Goal: Communication & Community: Answer question/provide support

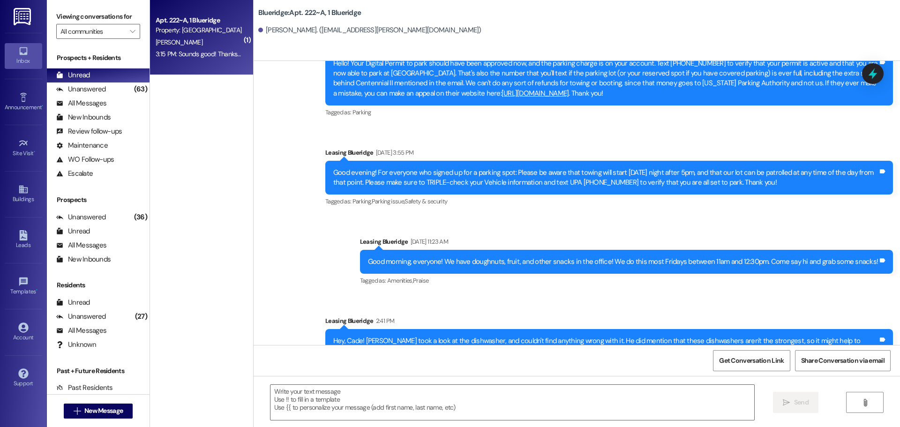
scroll to position [24804, 0]
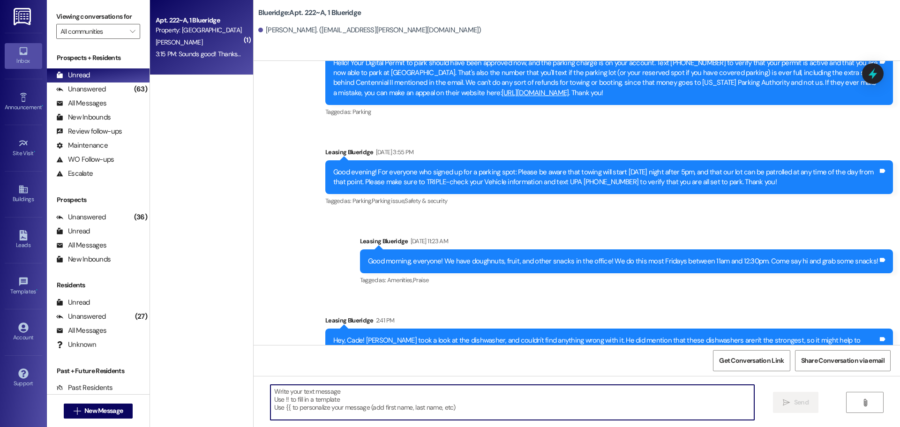
click at [377, 419] on textarea at bounding box center [513, 402] width 484 height 35
type textarea "No problem!"
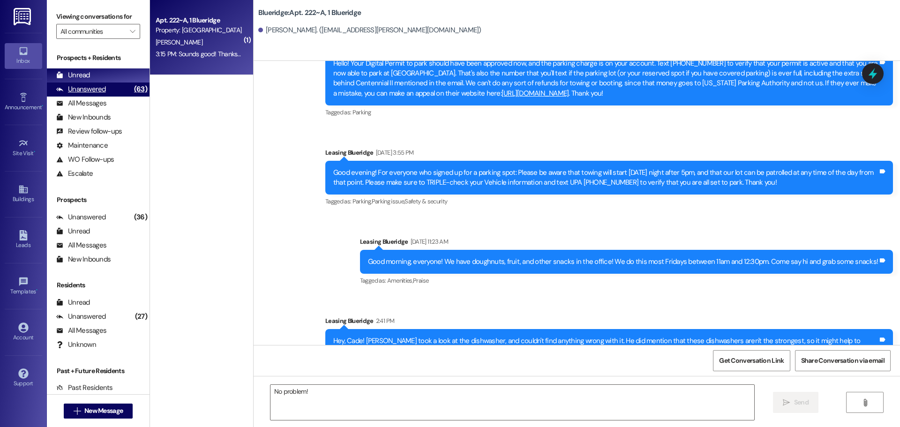
click at [98, 90] on div "Unanswered" at bounding box center [81, 89] width 50 height 10
click at [101, 75] on div "Unread (0)" at bounding box center [98, 75] width 103 height 14
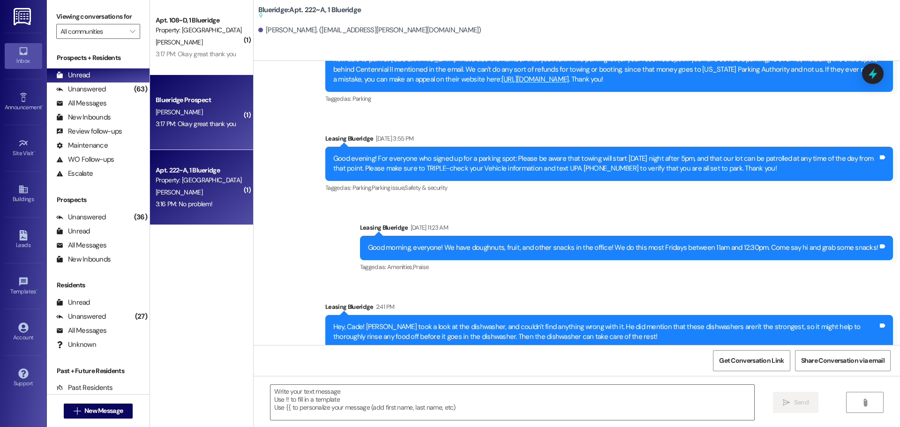
scroll to position [24842, 0]
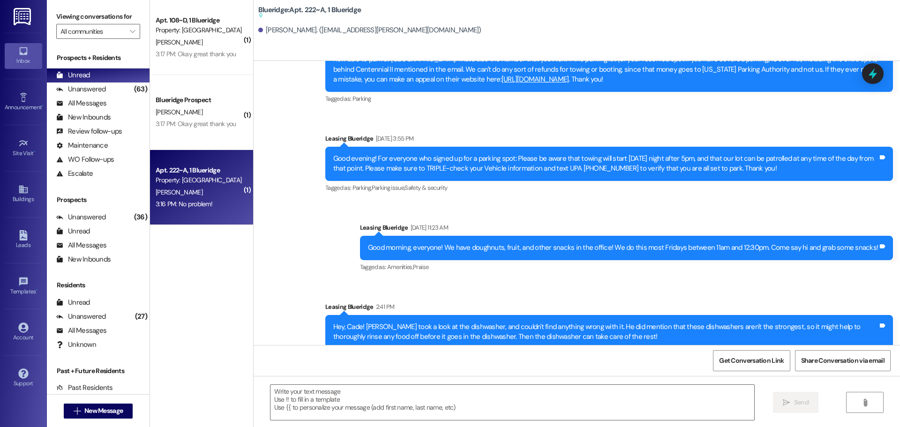
click at [212, 216] on div "Apt. 222~A, 1 Blueridge Property: Blueridge B. Mauss 3:16 PM: No problem! 3:16 …" at bounding box center [201, 187] width 103 height 75
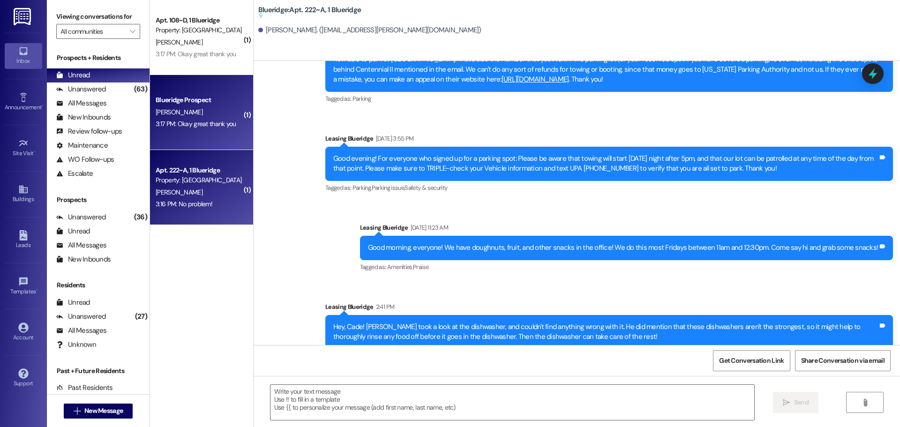
click at [205, 118] on div "3:17 PM: Okay great thank you 3:17 PM: Okay great thank you" at bounding box center [199, 124] width 89 height 12
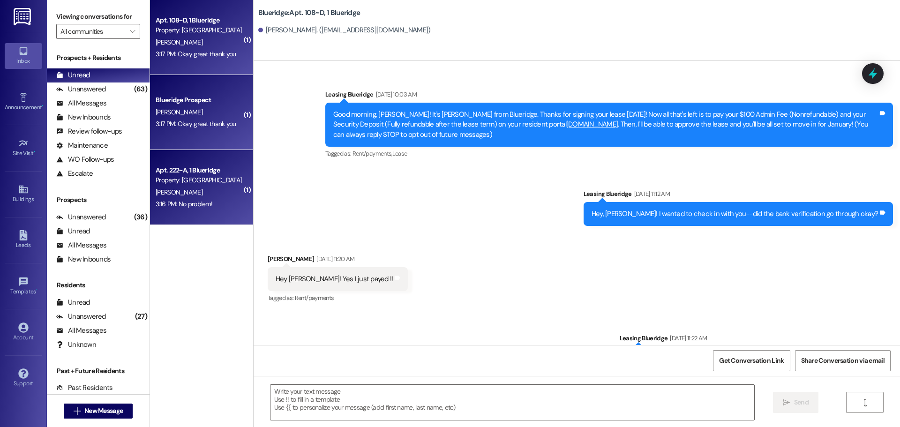
scroll to position [8977, 0]
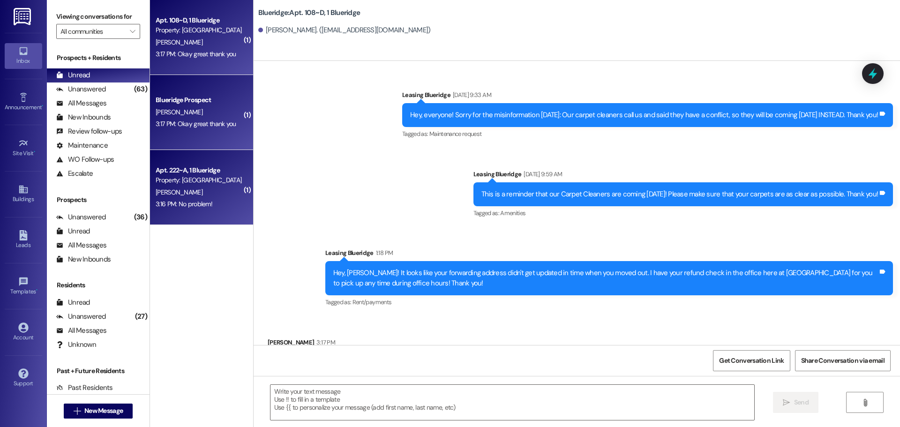
click at [203, 171] on div "Apt. 222~A, 1 Blueridge" at bounding box center [199, 171] width 87 height 10
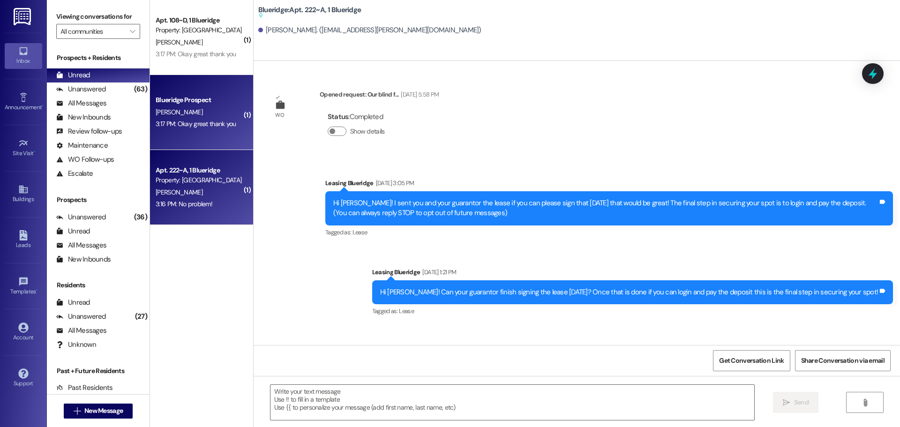
scroll to position [24842, 0]
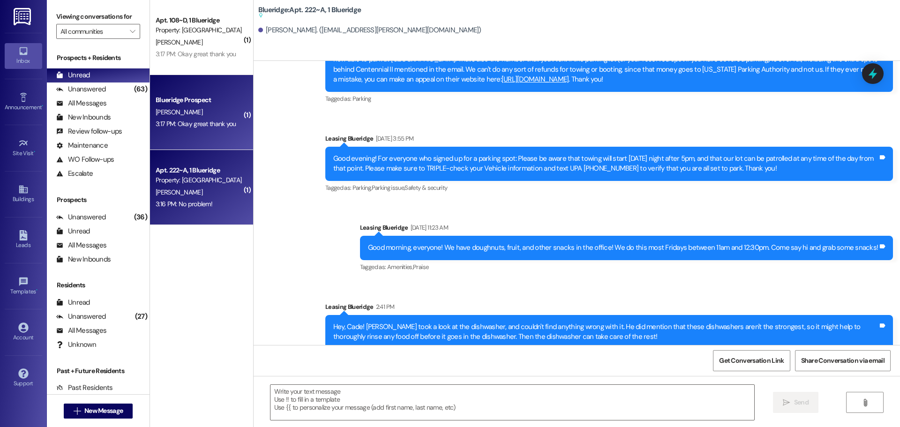
click at [196, 118] on div "3:17 PM: Okay great thank you 3:17 PM: Okay great thank you" at bounding box center [199, 124] width 89 height 12
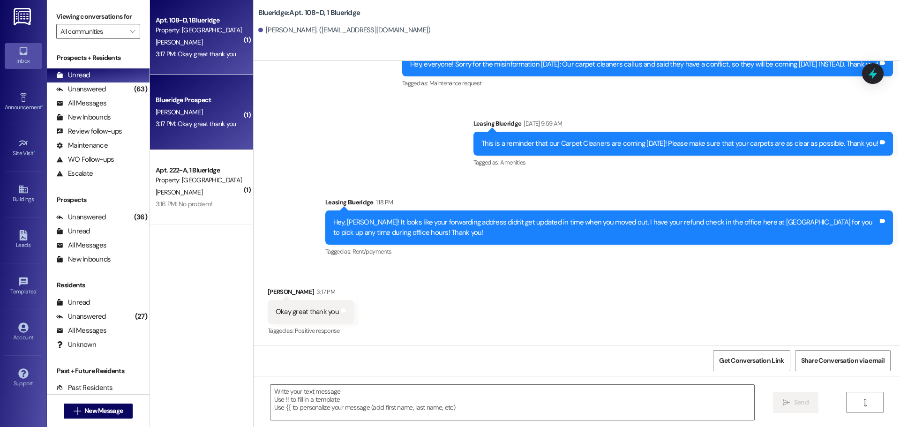
scroll to position [8978, 0]
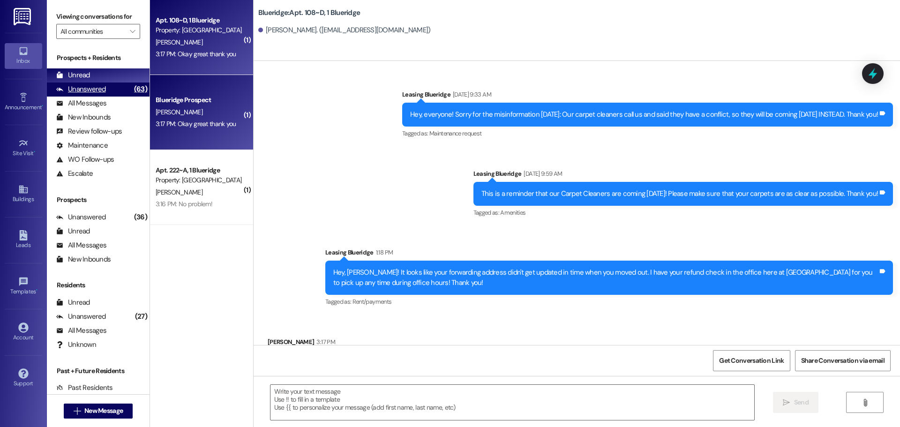
click at [132, 91] on div "(63)" at bounding box center [141, 89] width 18 height 15
click at [124, 76] on div "Unread (0)" at bounding box center [98, 75] width 103 height 14
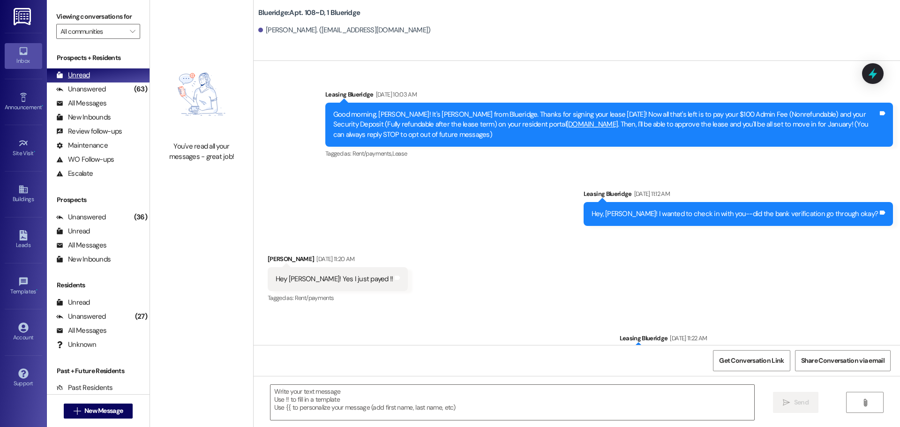
scroll to position [8977, 0]
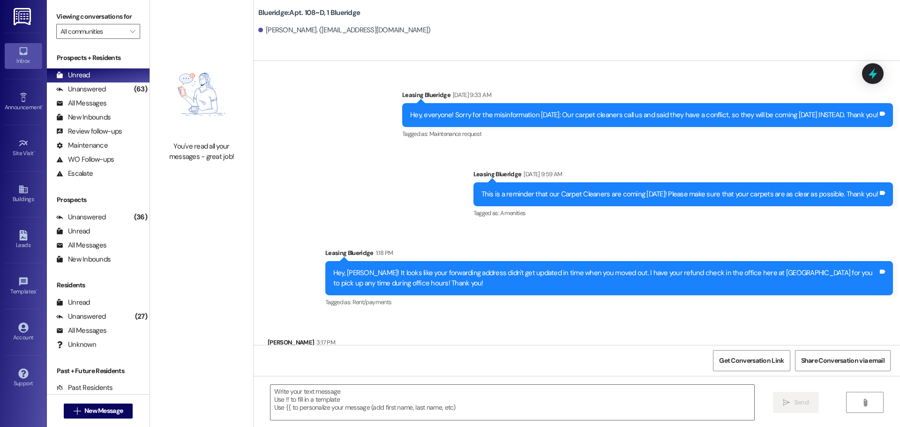
click at [421, 317] on div "Received via SMS William Knight 3:17 PM Okay great thank you Tags and notes Tag…" at bounding box center [577, 356] width 647 height 79
click at [420, 265] on div "Sent via SMS Leasing Blueridge 1:18 PM Hey, Parker! It looks like your forwardi…" at bounding box center [609, 278] width 582 height 75
click at [91, 87] on div "Unanswered" at bounding box center [81, 89] width 50 height 10
click at [93, 77] on div "Unread (0)" at bounding box center [98, 75] width 103 height 14
drag, startPoint x: 425, startPoint y: 177, endPoint x: 430, endPoint y: 174, distance: 5.5
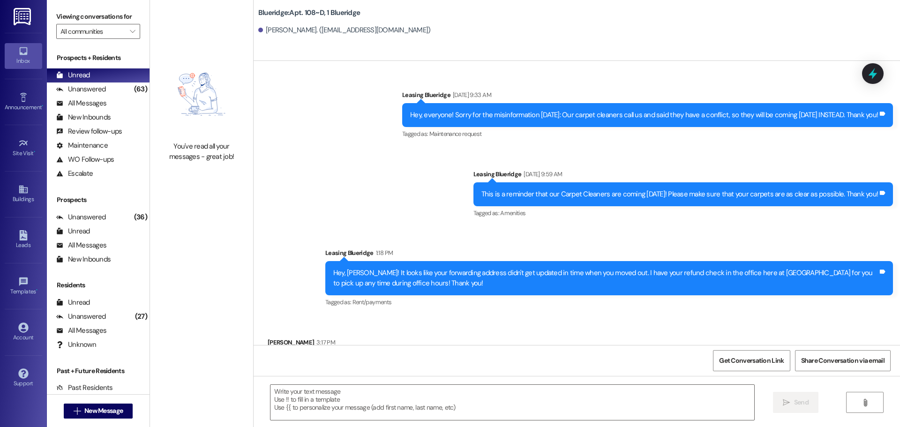
click at [545, 263] on div "Sent via SMS Leasing Blueridge 1:18 PM Hey, Parker! It looks like your forwardi…" at bounding box center [609, 278] width 582 height 75
drag, startPoint x: 548, startPoint y: 356, endPoint x: 563, endPoint y: 332, distance: 28.6
click at [550, 356] on div "Get Conversation Link Share Conversation via email" at bounding box center [577, 360] width 647 height 31
click at [571, 320] on div "Received via SMS William Knight 3:17 PM Okay great thank you Tags and notes Tag…" at bounding box center [577, 356] width 647 height 79
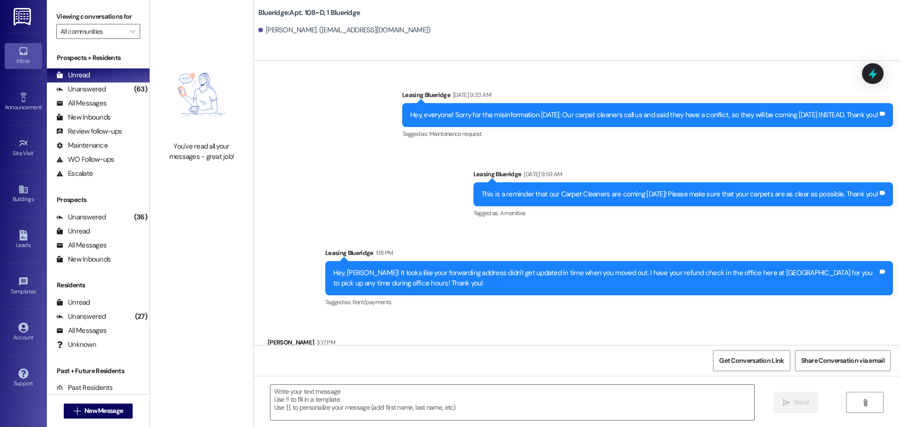
scroll to position [8978, 0]
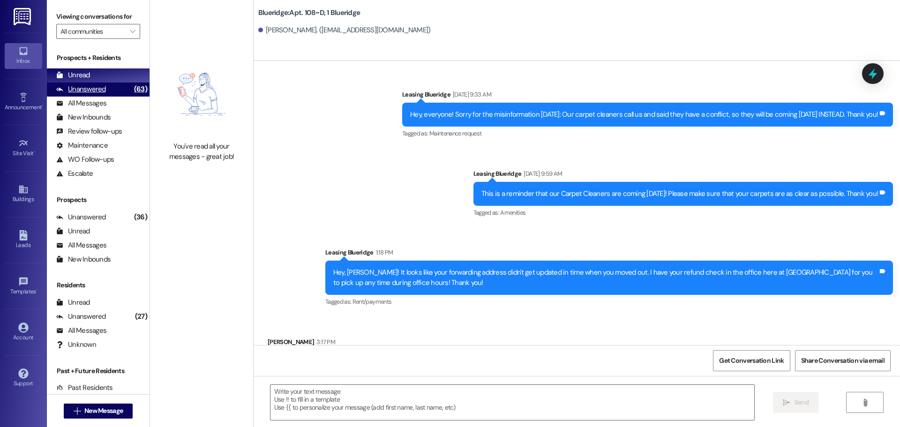
click at [105, 89] on div "Unanswered (63)" at bounding box center [98, 90] width 103 height 14
click at [108, 76] on div "Unread (0)" at bounding box center [98, 75] width 103 height 14
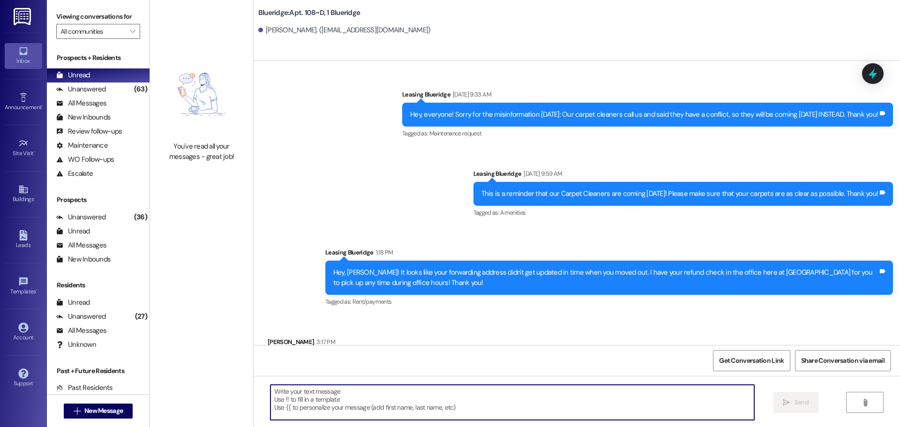
click at [477, 400] on textarea at bounding box center [513, 402] width 484 height 35
type textarea "No problem!"
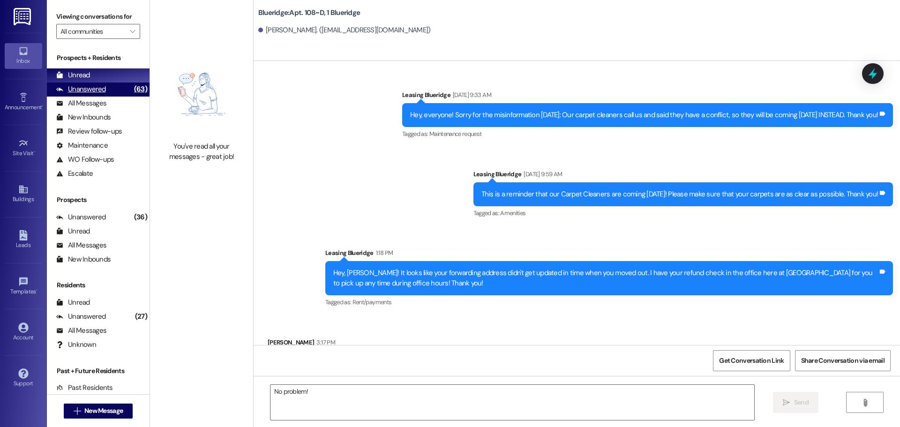
click at [105, 83] on div "Unanswered (63)" at bounding box center [98, 90] width 103 height 14
click at [106, 78] on div "Unread (0)" at bounding box center [98, 75] width 103 height 14
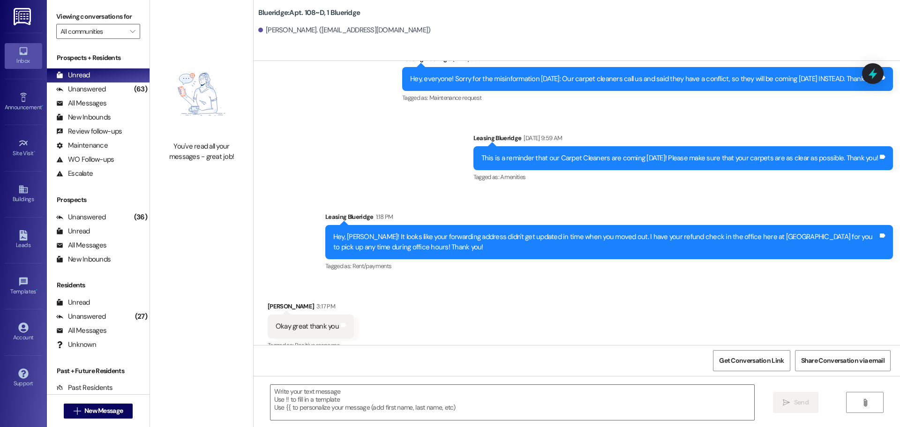
scroll to position [9044, 0]
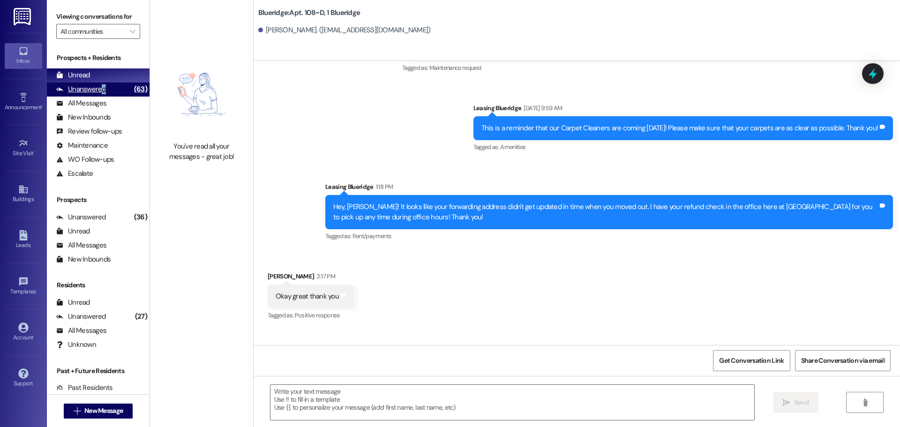
click at [102, 90] on div "Unanswered" at bounding box center [81, 89] width 50 height 10
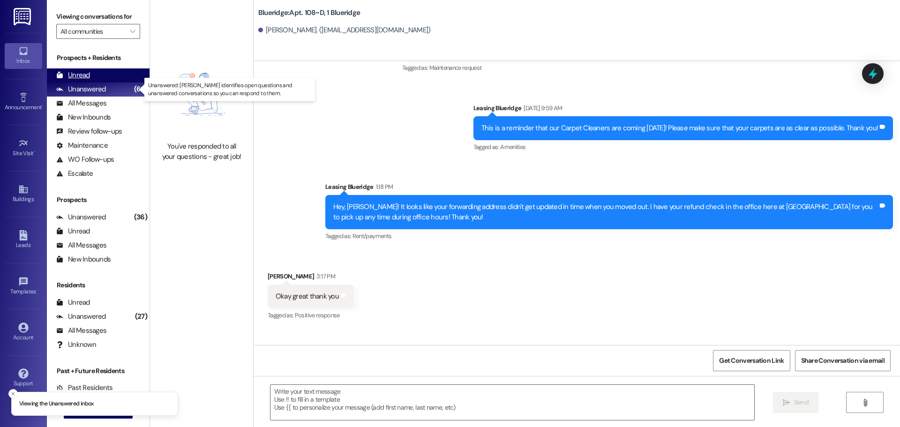
click at [98, 74] on div "Unread (0)" at bounding box center [98, 75] width 103 height 14
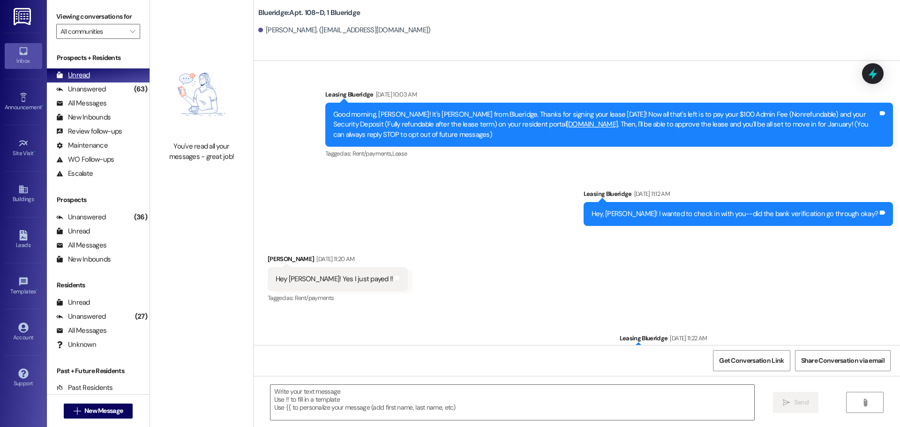
scroll to position [8977, 0]
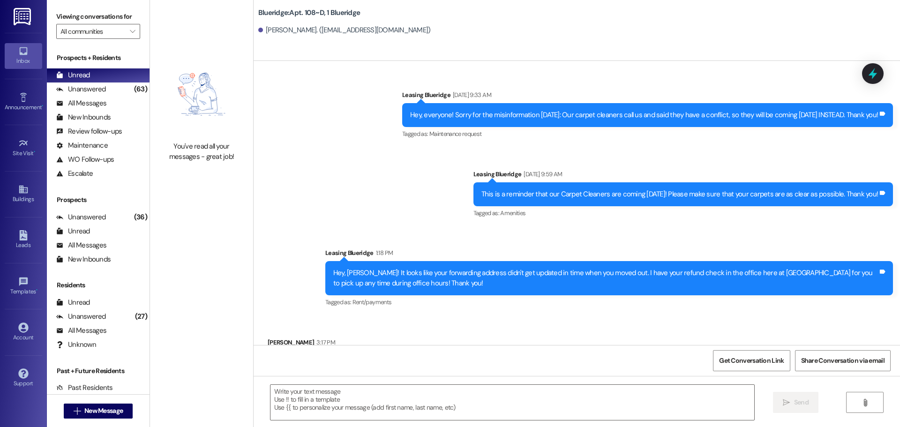
click at [526, 265] on div "Sent via SMS Leasing Blueridge 1:18 PM Hey, Parker! It looks like your forwardi…" at bounding box center [609, 278] width 582 height 75
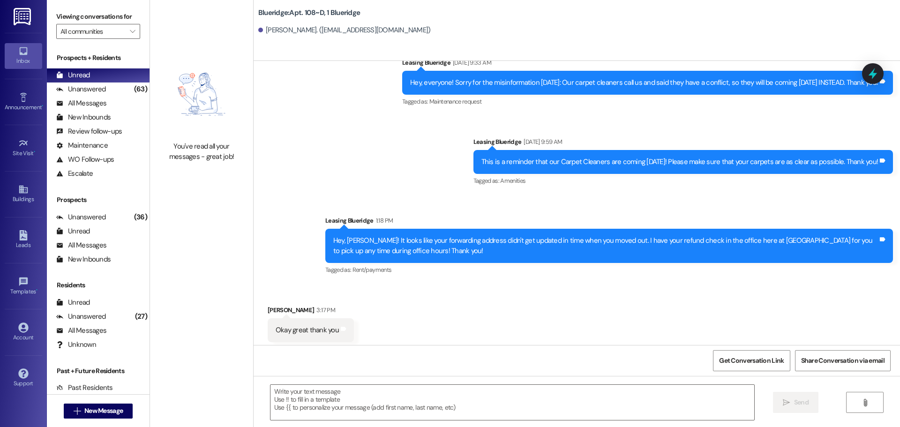
scroll to position [9044, 0]
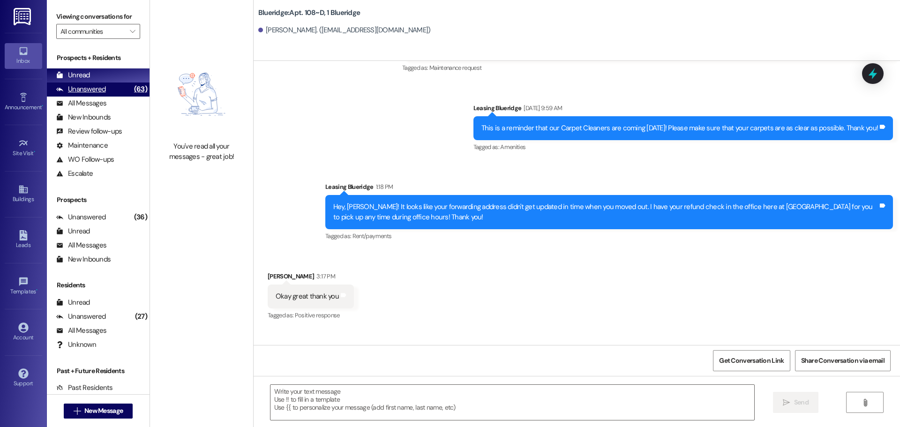
click at [93, 91] on div "Unanswered" at bounding box center [81, 89] width 50 height 10
click at [91, 78] on div "Unread (0)" at bounding box center [98, 75] width 103 height 14
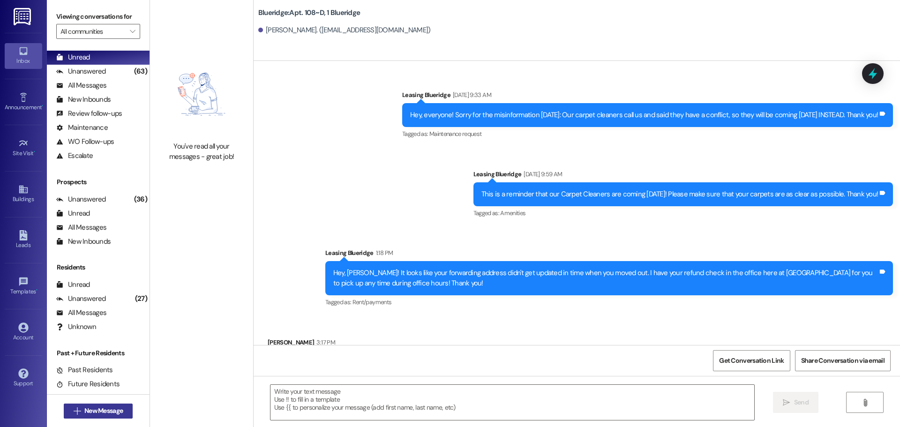
scroll to position [33, 0]
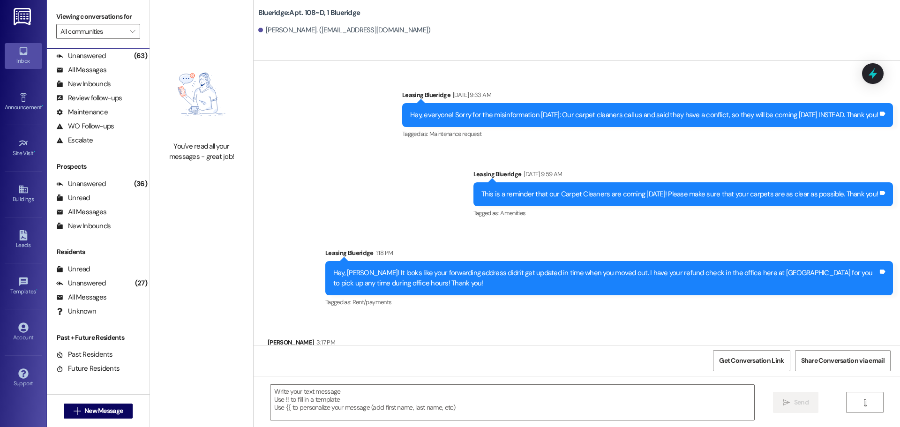
click at [805, 317] on div "Received via SMS William Knight 3:17 PM Okay great thank you Tags and notes Tag…" at bounding box center [577, 356] width 647 height 79
click at [551, 241] on div "Sent via SMS Leasing Blueridge 1:18 PM Hey, Parker! It looks like your forwardi…" at bounding box center [609, 278] width 582 height 75
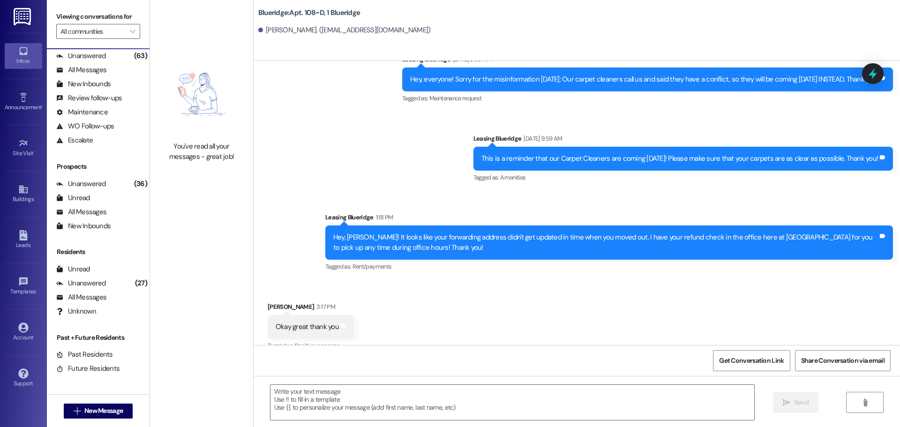
scroll to position [9044, 0]
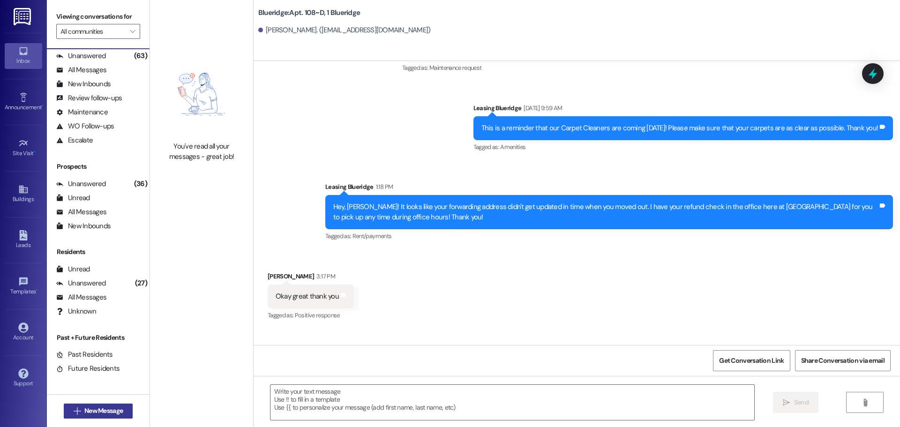
click at [102, 412] on span "New Message" at bounding box center [103, 411] width 38 height 10
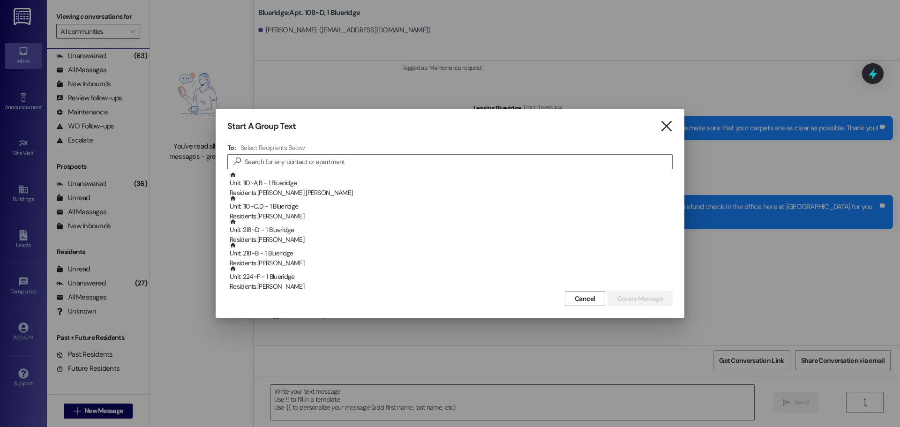
click at [668, 127] on icon "" at bounding box center [666, 126] width 13 height 10
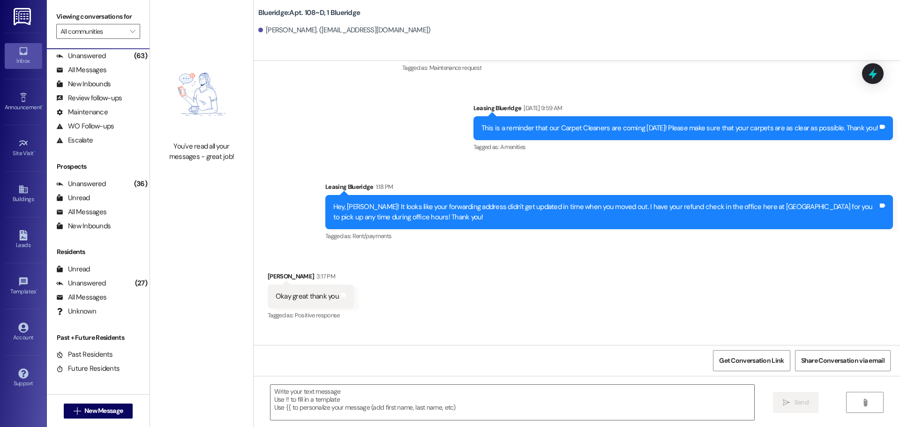
click at [23, 16] on img at bounding box center [23, 16] width 19 height 17
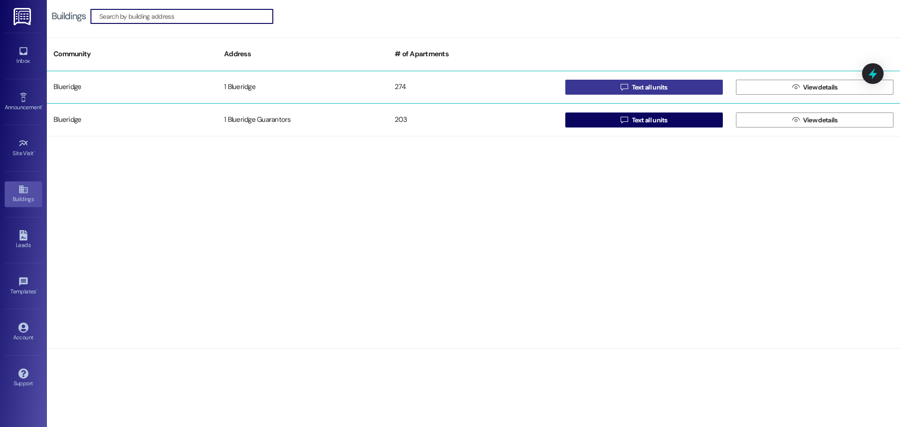
click at [633, 91] on span "Text all units" at bounding box center [650, 88] width 36 height 10
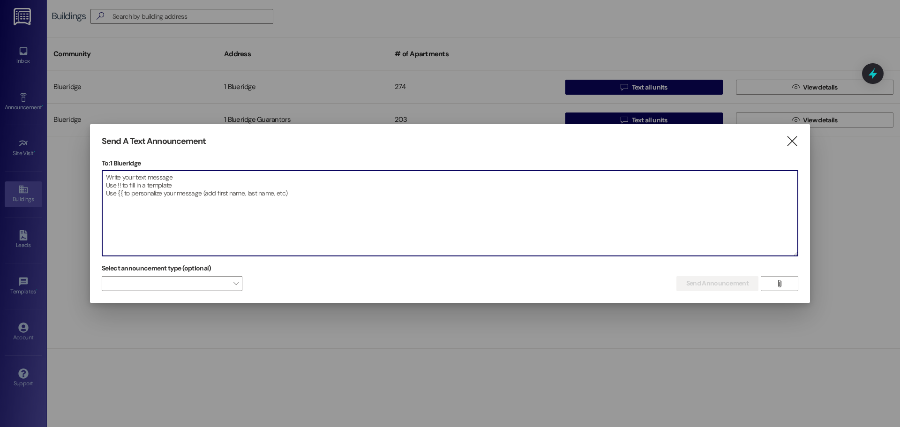
click at [309, 202] on textarea at bounding box center [450, 213] width 696 height 85
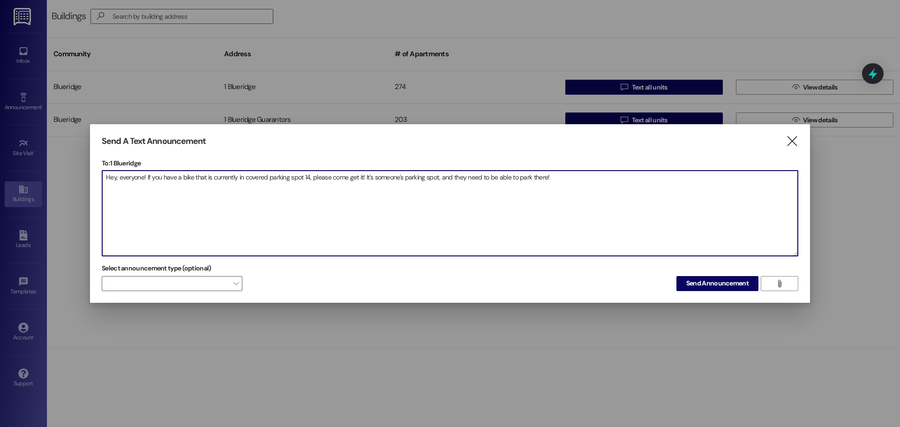
drag, startPoint x: 214, startPoint y: 190, endPoint x: 22, endPoint y: 188, distance: 192.3
click at [25, 188] on div "Send A Text Announcement  To: 1 Blueridge  Drop image file here Hey, everyone…" at bounding box center [450, 213] width 900 height 427
type textarea "Hey, everyone! If you have a bike that is currently in covered parking spot 14,…"
click at [701, 279] on span "Send Announcement" at bounding box center [718, 284] width 62 height 10
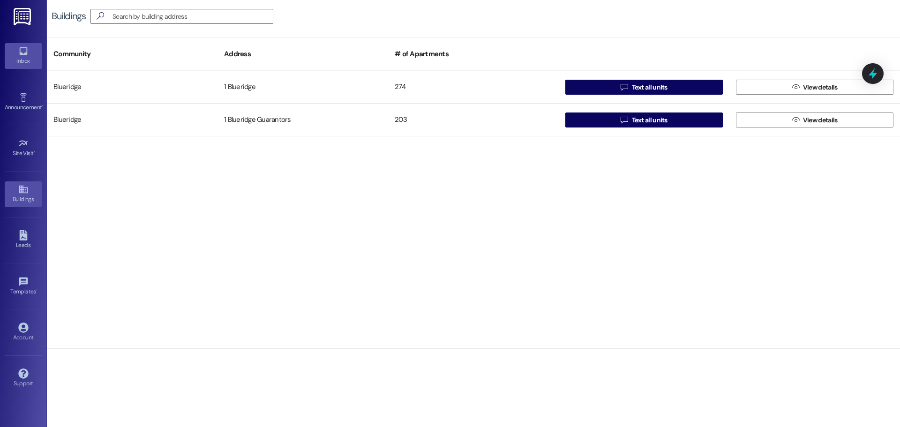
click at [19, 60] on div "Inbox" at bounding box center [23, 60] width 47 height 9
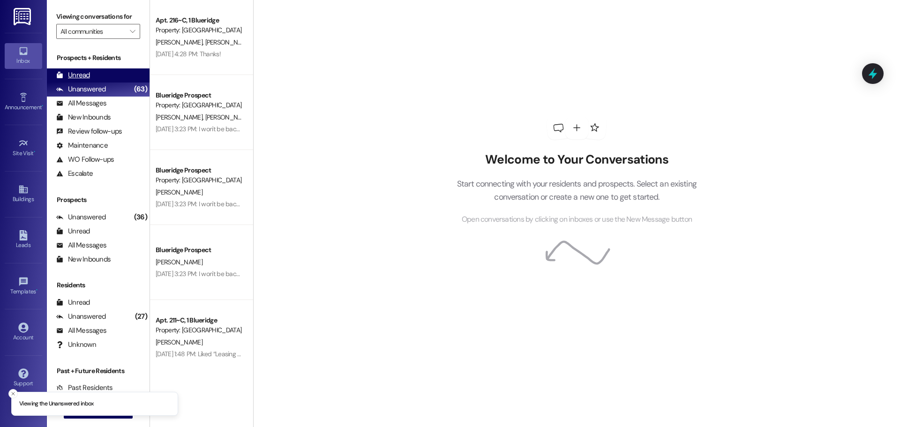
click at [87, 76] on div "Unread" at bounding box center [73, 75] width 34 height 10
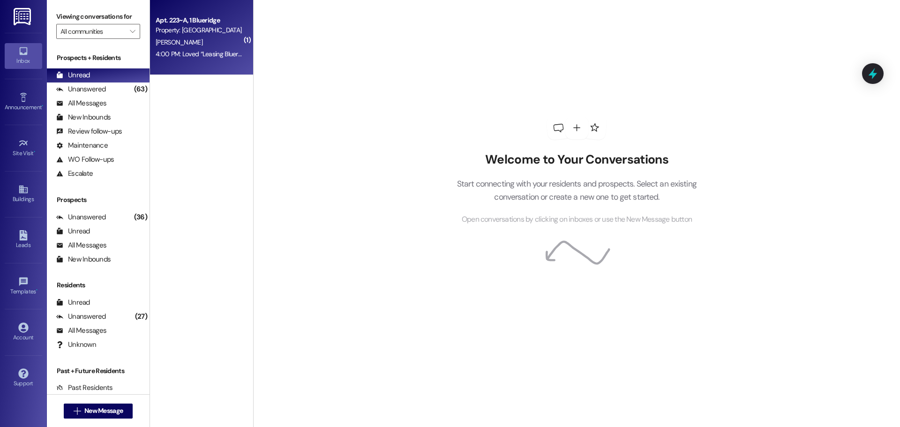
click at [181, 37] on div "E. Riggs" at bounding box center [199, 43] width 89 height 12
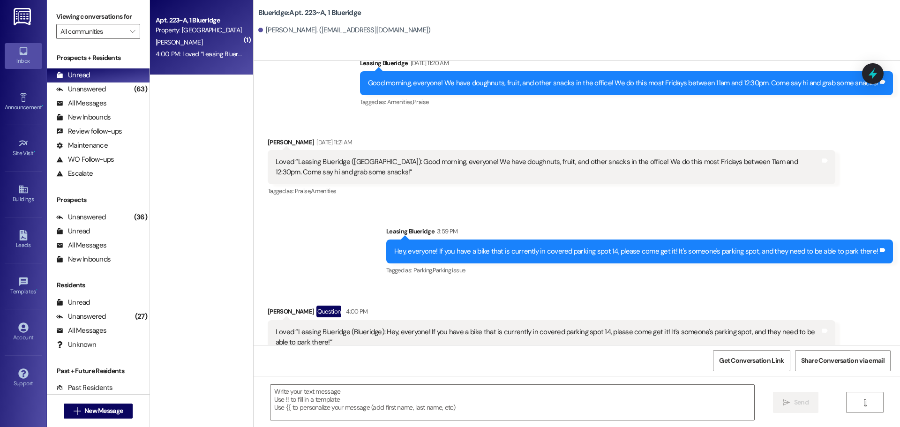
scroll to position [1819, 0]
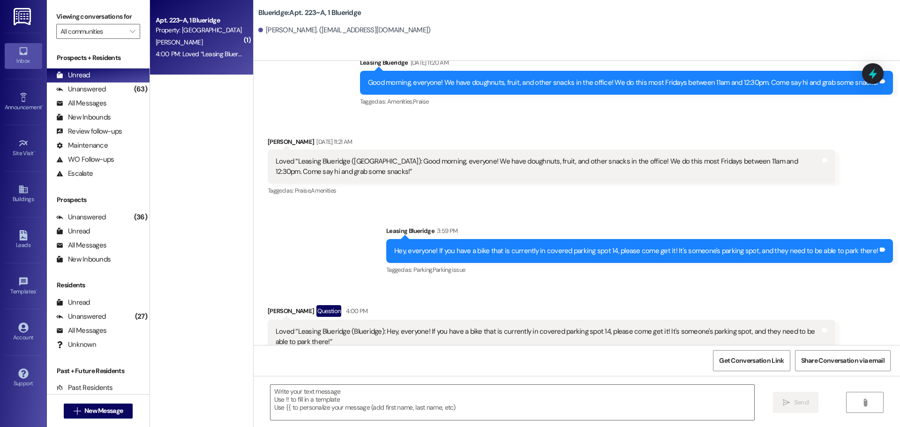
click at [338, 205] on div "Announcement, sent via SMS Leasing Blueridge 3:59 PM Hey, everyone! If you have…" at bounding box center [577, 244] width 647 height 79
click at [341, 205] on div "Announcement, sent via SMS Leasing Blueridge 3:59 PM Hey, everyone! If you have…" at bounding box center [577, 244] width 647 height 79
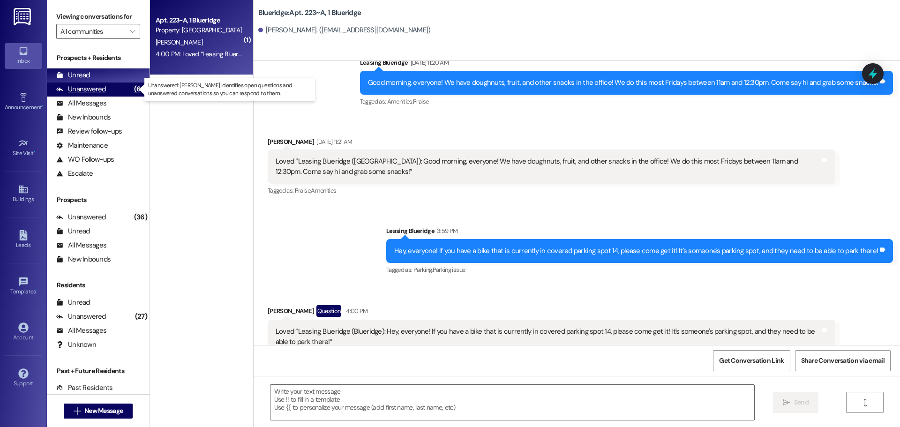
click at [106, 89] on div "Unanswered (63)" at bounding box center [98, 90] width 103 height 14
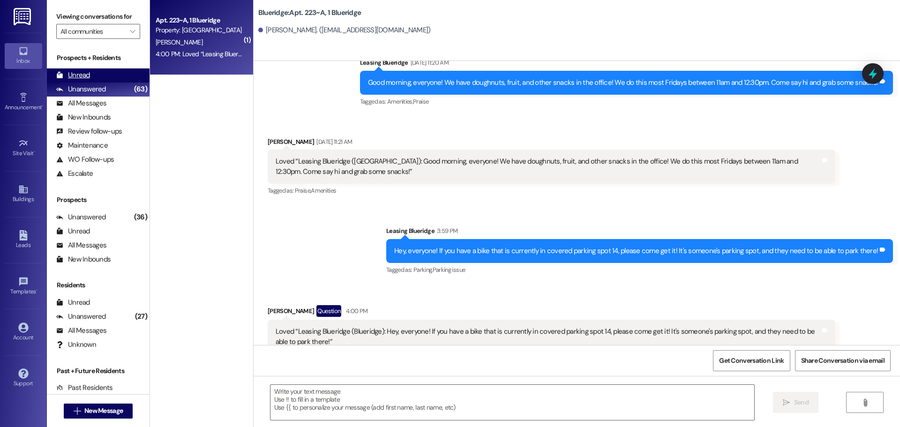
click at [108, 81] on div "Unread (0)" at bounding box center [98, 75] width 103 height 14
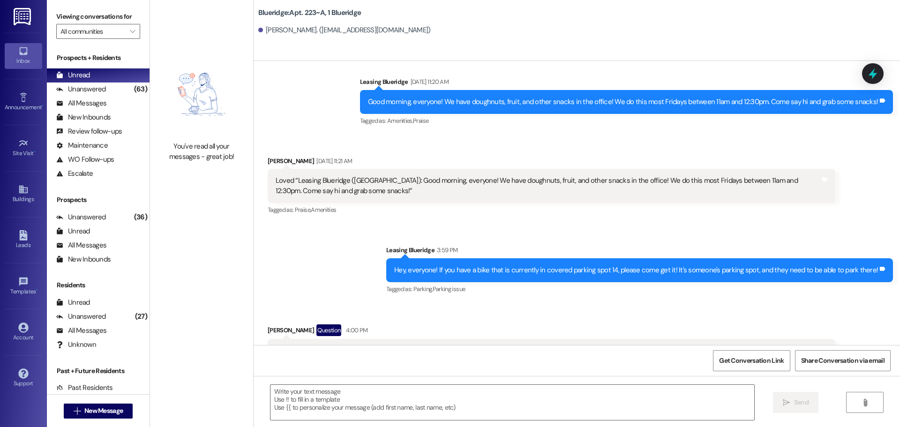
scroll to position [1818, 0]
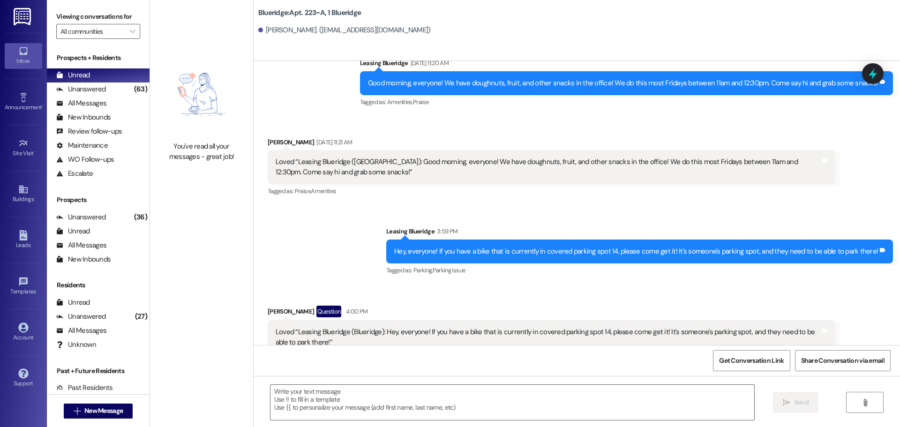
click at [371, 219] on div "Announcement, sent via SMS Leasing Blueridge 3:59 PM Hey, everyone! If you have…" at bounding box center [577, 244] width 647 height 79
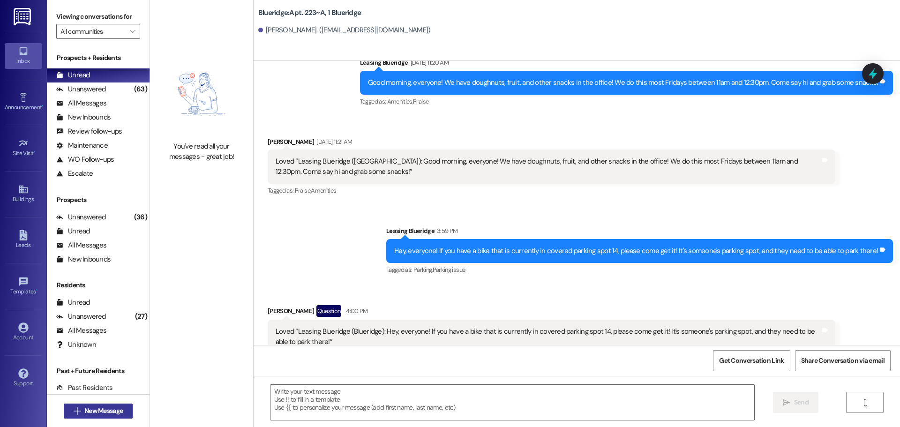
click at [105, 417] on button " New Message" at bounding box center [98, 411] width 69 height 15
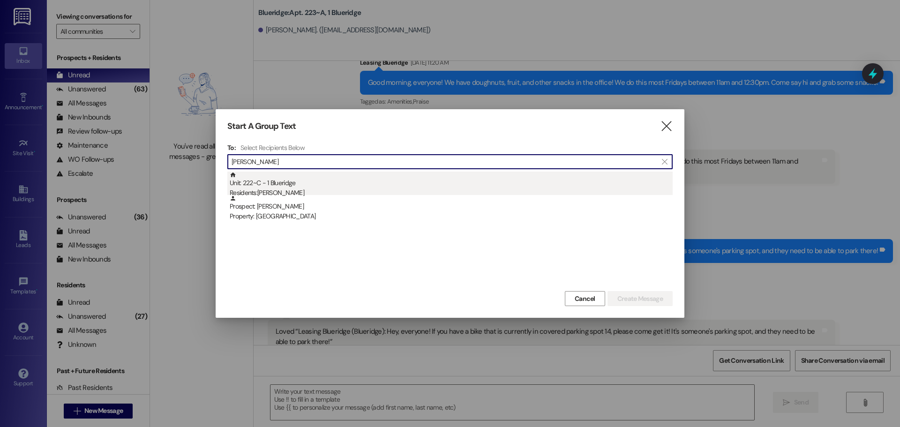
type input "noah george"
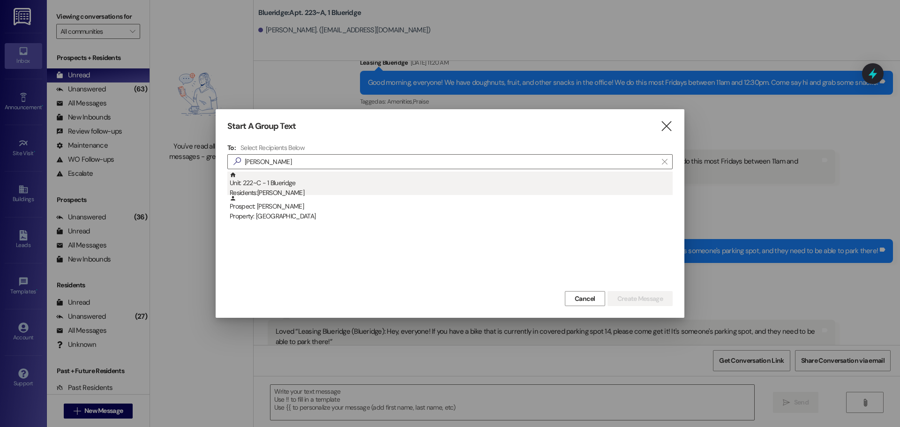
click at [273, 190] on div "Residents: Noah George" at bounding box center [451, 193] width 443 height 10
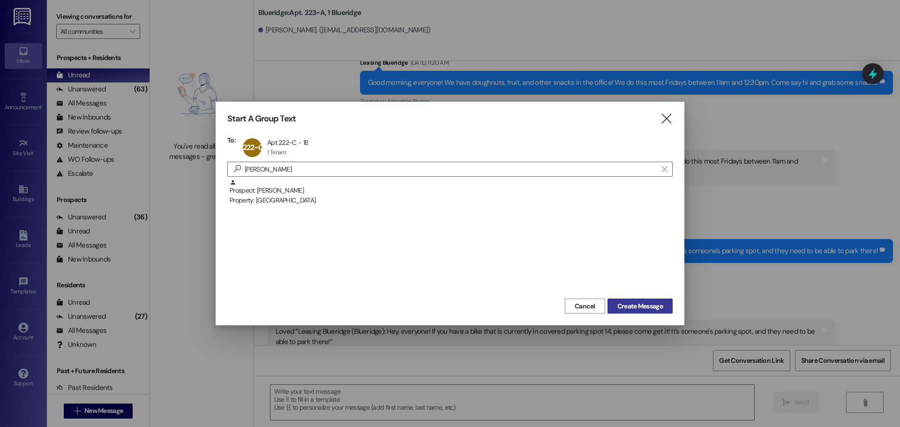
click at [652, 301] on button "Create Message" at bounding box center [640, 306] width 65 height 15
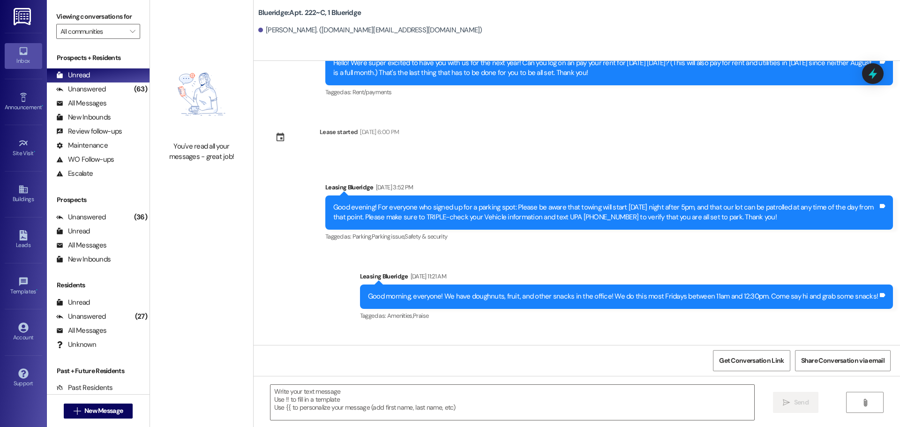
scroll to position [1852, 0]
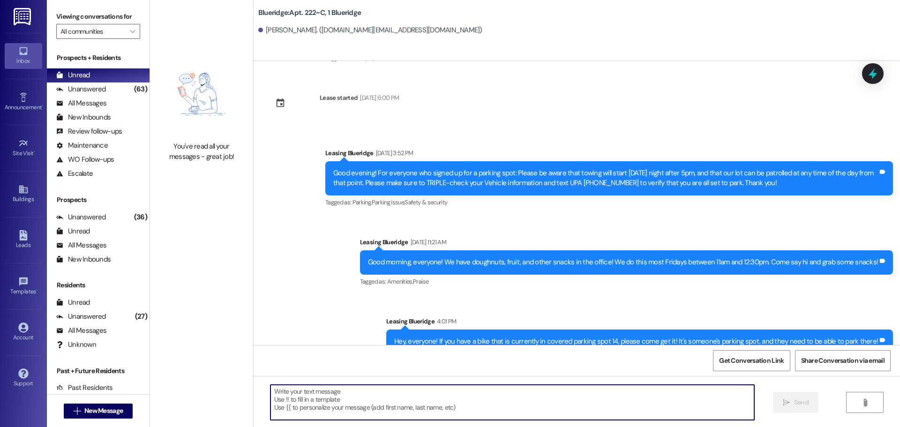
click at [518, 409] on textarea at bounding box center [513, 402] width 484 height 35
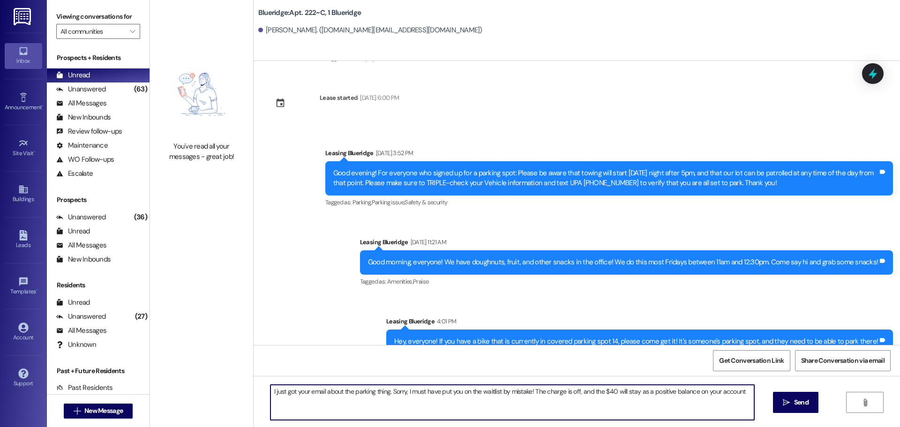
type textarea "I just got your email about the parking thing. Sorry, I must have put you on th…"
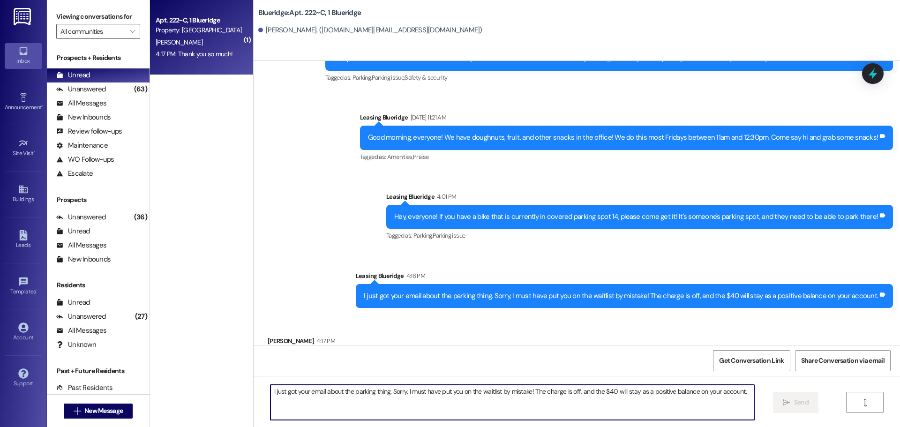
scroll to position [1982, 0]
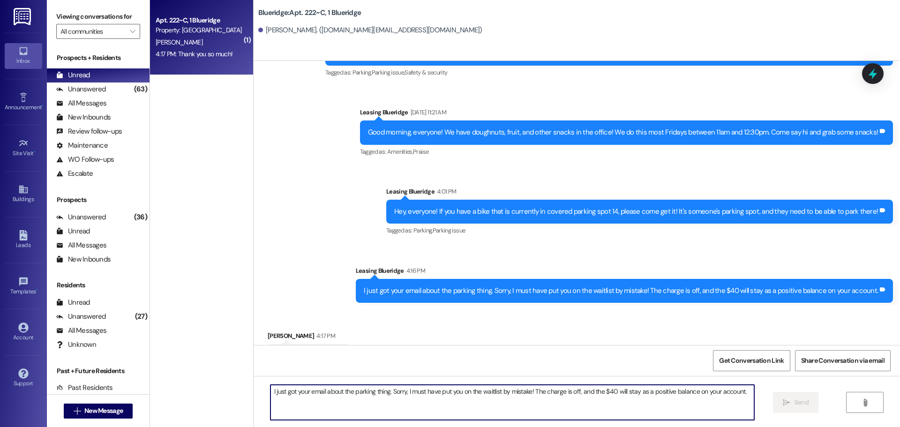
click at [326, 383] on div "I just got your email about the parking thing. Sorry, I must have put you on th…" at bounding box center [577, 411] width 647 height 70
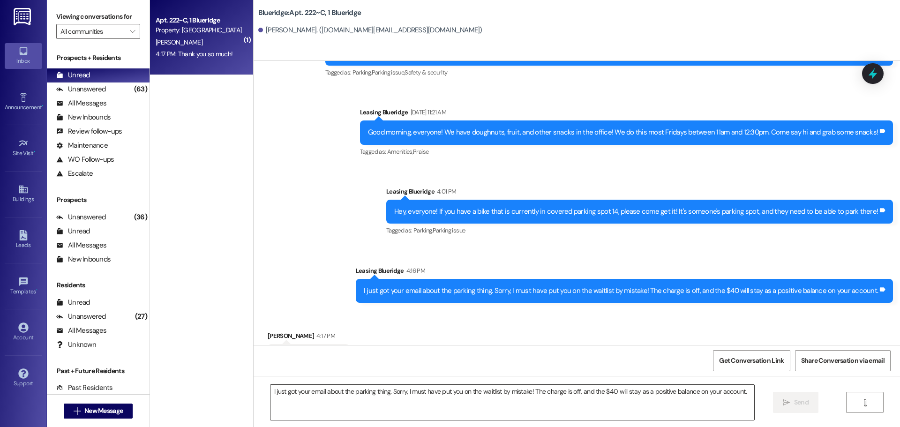
click at [340, 400] on textarea "I just got your email about the parking thing. Sorry, I must have put you on th…" at bounding box center [513, 402] width 484 height 35
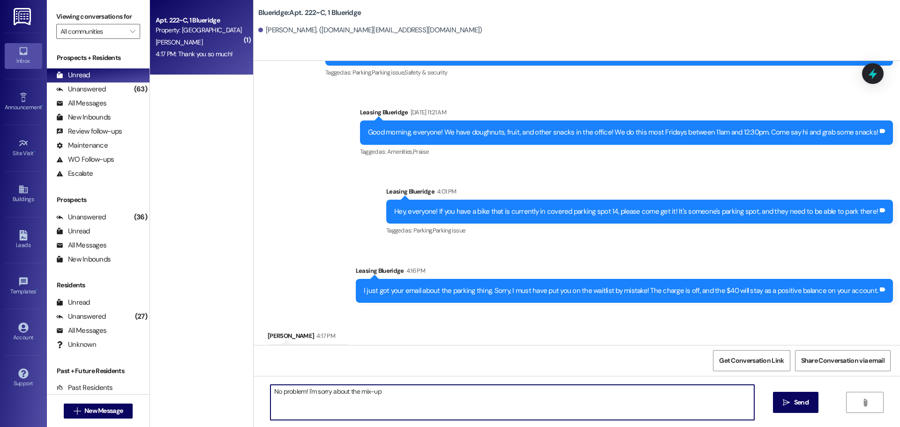
type textarea "No problem! I'm sorry about the mix-up!"
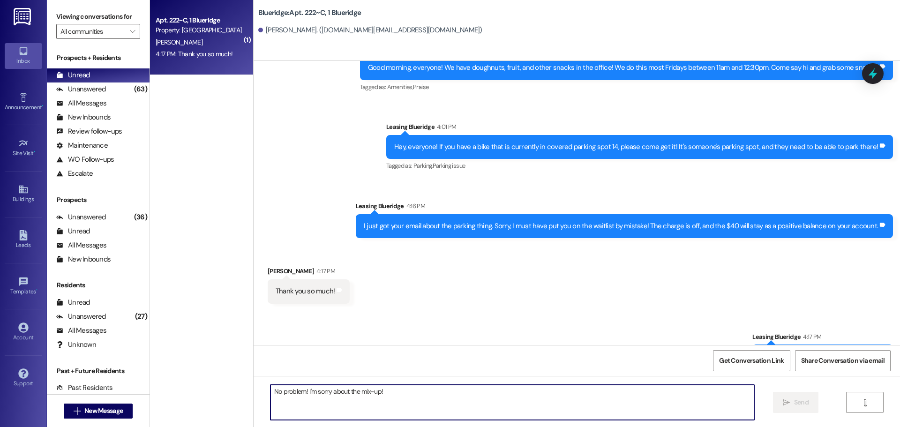
scroll to position [2048, 0]
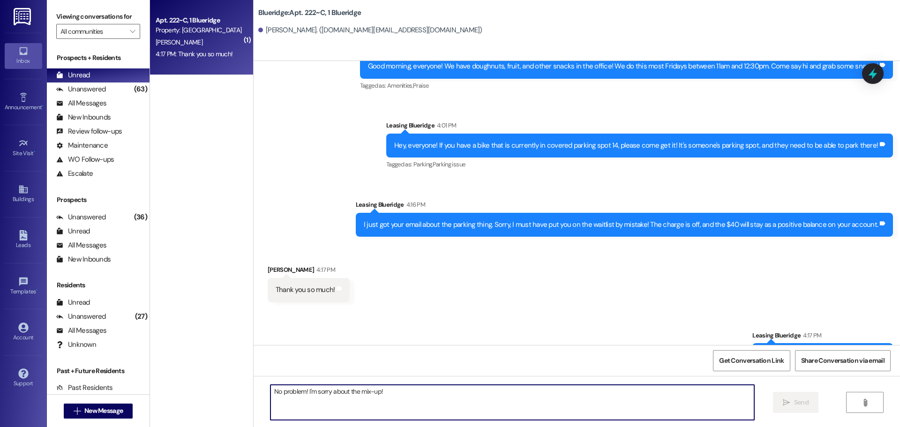
click at [367, 213] on div "I just got your email about the parking thing. Sorry, I must have put you on th…" at bounding box center [624, 225] width 537 height 24
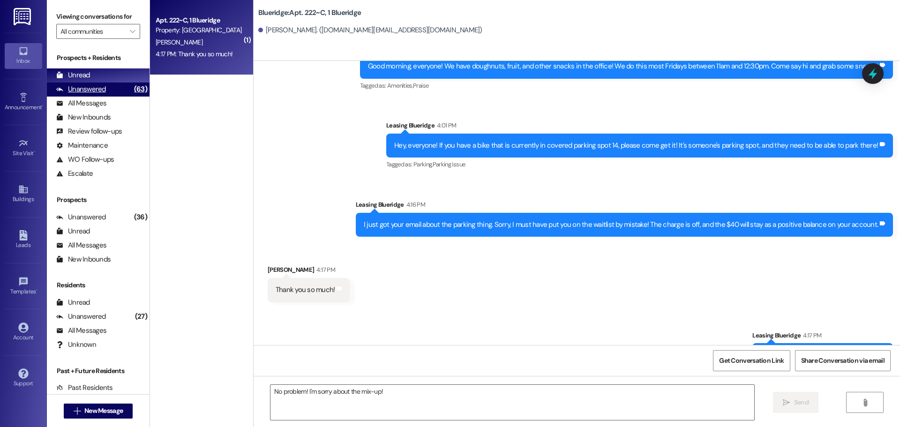
click at [107, 91] on div "Unanswered (63)" at bounding box center [98, 90] width 103 height 14
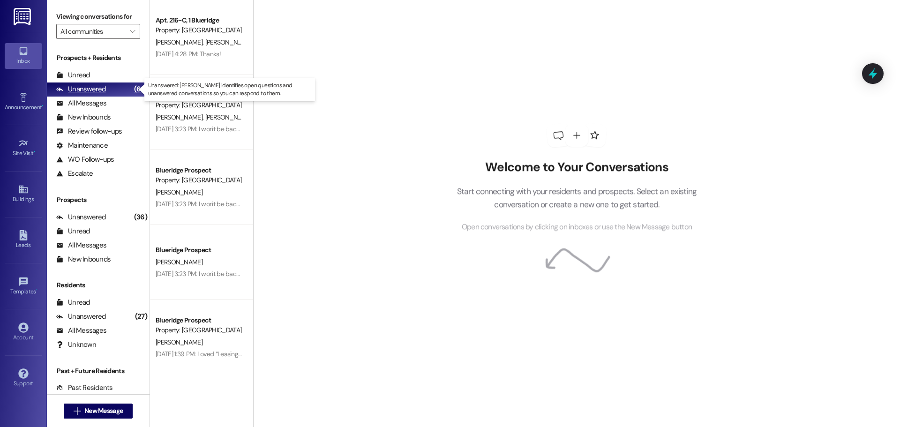
click at [107, 84] on div "Unanswered (63)" at bounding box center [98, 90] width 103 height 14
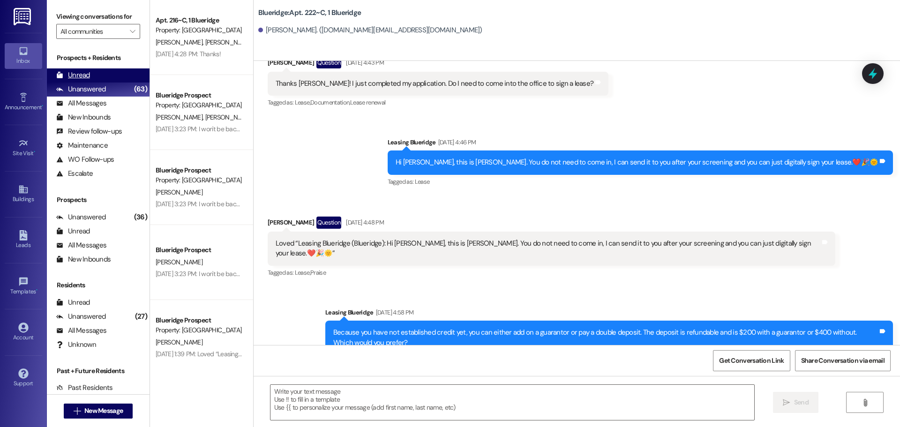
click at [110, 78] on div "Unread (0)" at bounding box center [98, 75] width 103 height 14
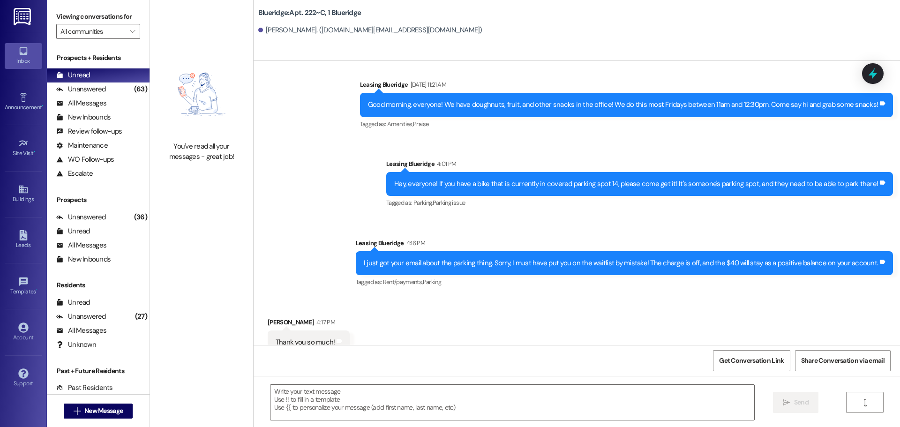
scroll to position [2076, 0]
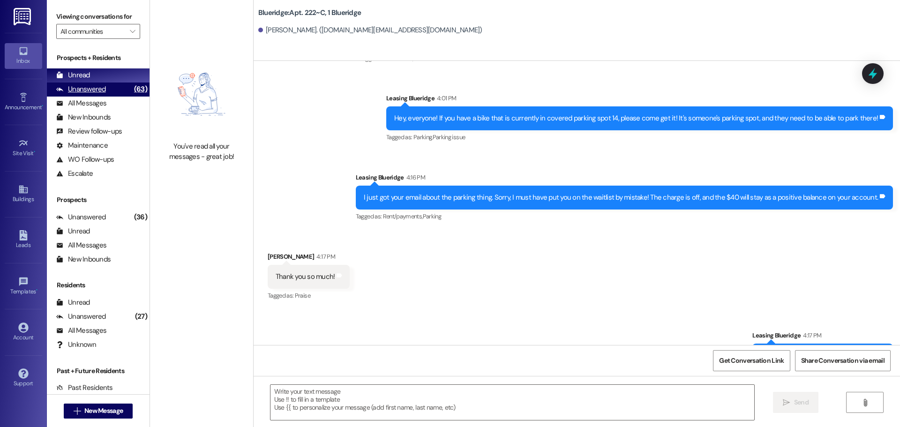
click at [98, 94] on div "Unanswered" at bounding box center [81, 89] width 50 height 10
click at [106, 77] on div "Unread (0)" at bounding box center [98, 75] width 103 height 14
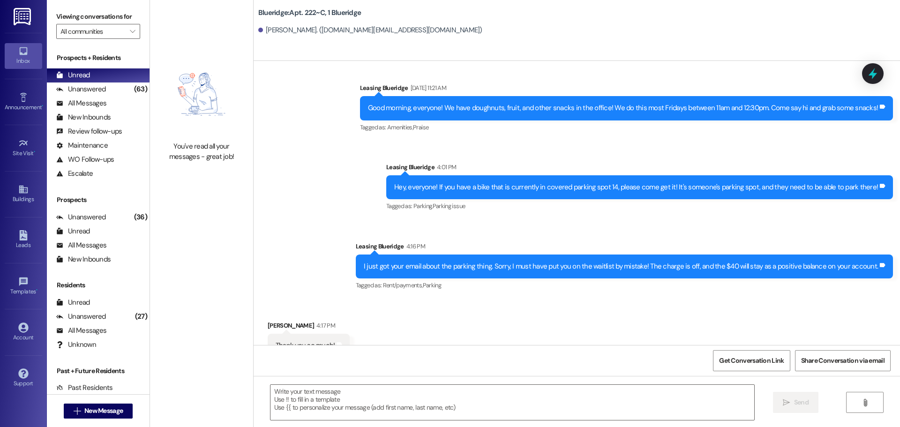
scroll to position [2010, 0]
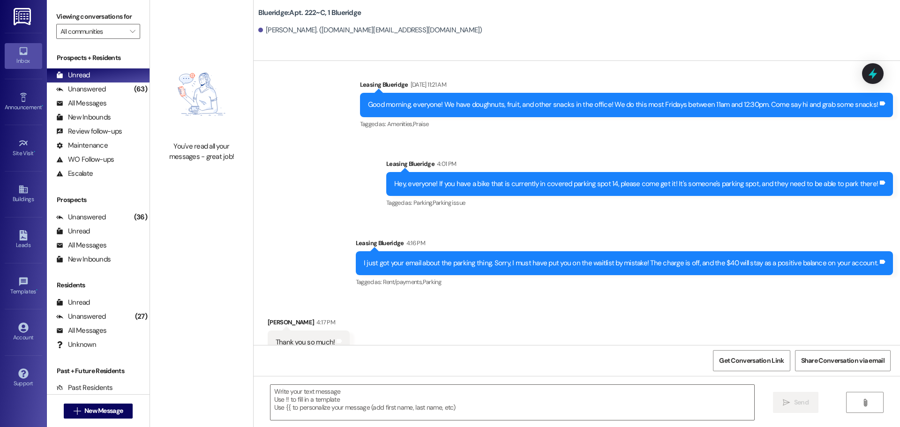
click at [604, 100] on div "Good morning, everyone! We have doughnuts, fruit, and other snacks in the offic…" at bounding box center [623, 105] width 510 height 10
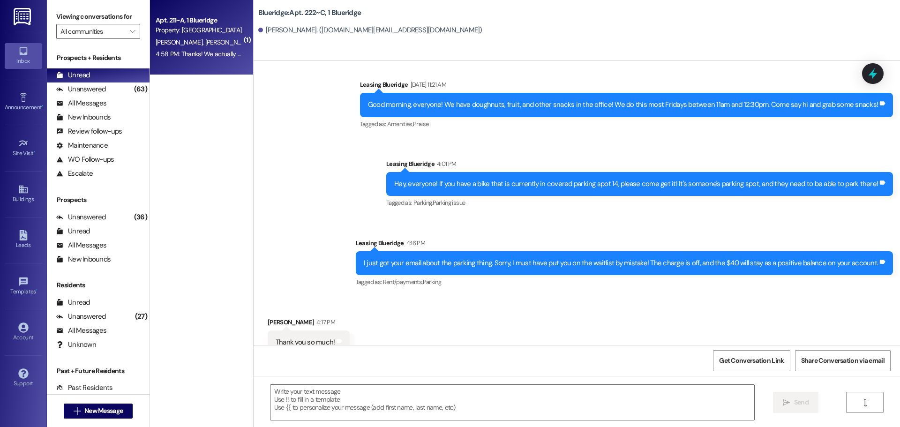
click at [205, 43] on span "E. Thacker" at bounding box center [230, 42] width 50 height 8
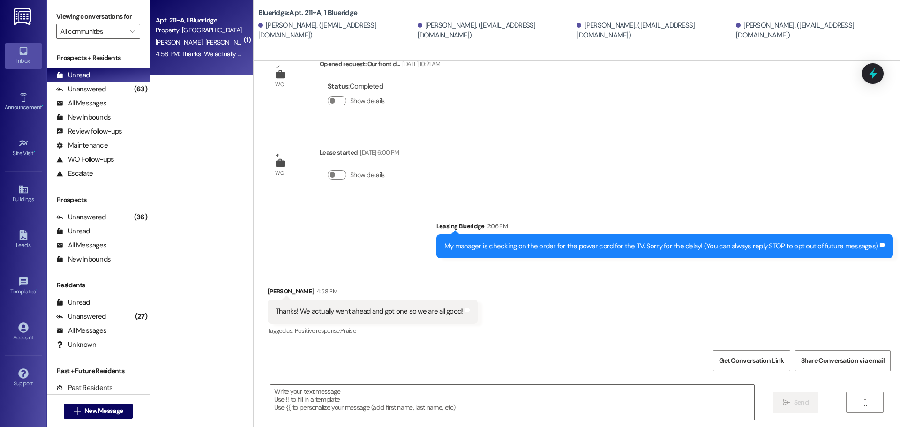
scroll to position [30, 0]
click at [671, 172] on div "WO Opened request: Our front d... Apr 22, 2024 at 10:21 AM Status : Completed S…" at bounding box center [577, 203] width 647 height 284
click at [522, 394] on textarea at bounding box center [513, 402] width 484 height 35
click at [864, 325] on div "Received via SMS Jocelyn Burnside 4:58 PM Thanks! We actually went ahead and go…" at bounding box center [577, 304] width 647 height 79
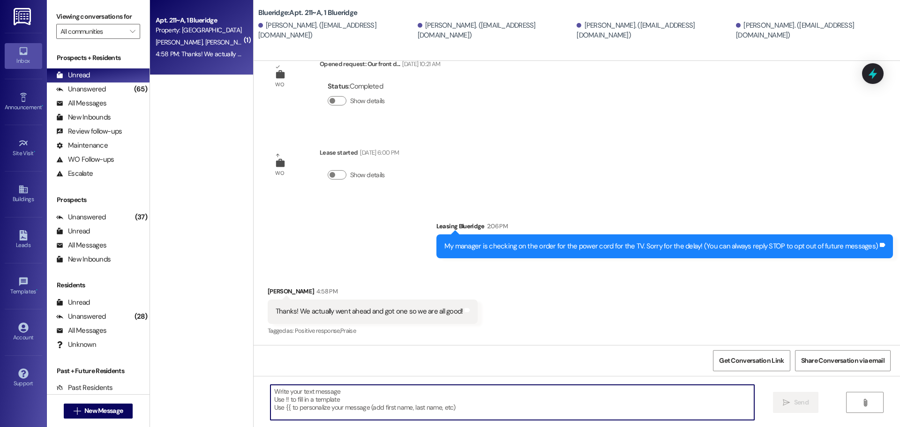
click at [464, 407] on textarea at bounding box center [513, 402] width 484 height 35
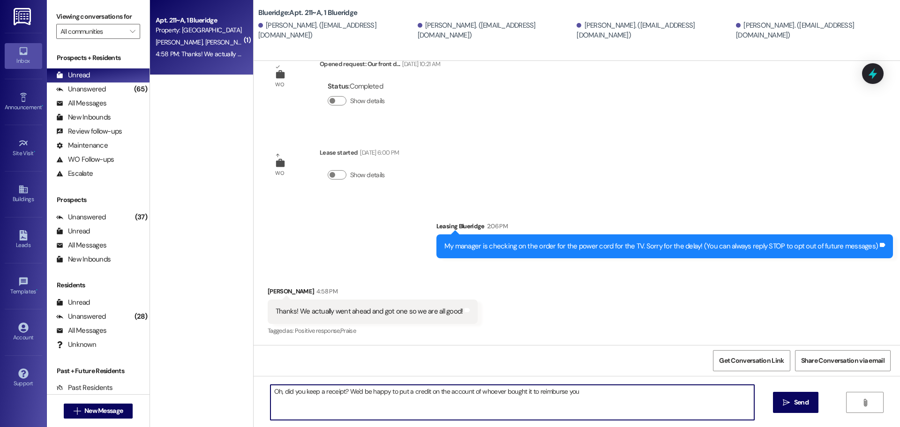
type textarea "Oh, did you keep a receipt? We'd be happy to put a credit on the account of who…"
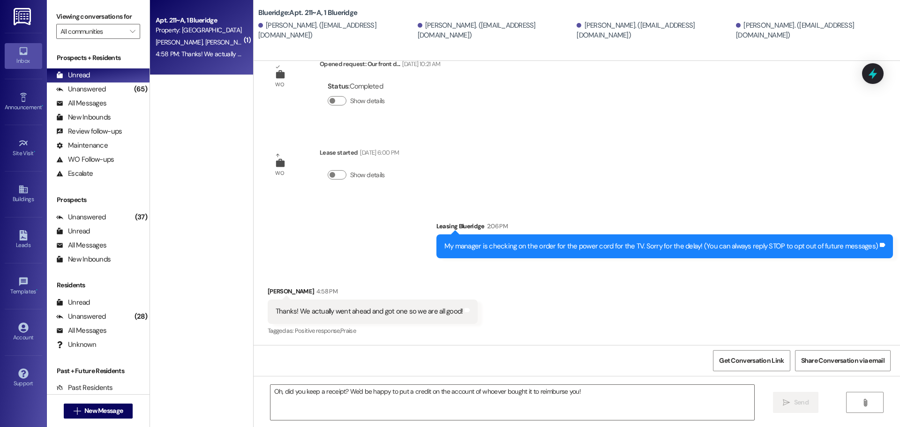
click at [793, 156] on div "WO Opened request: Our front d... Apr 22, 2024 at 10:21 AM Status : Completed S…" at bounding box center [577, 203] width 647 height 284
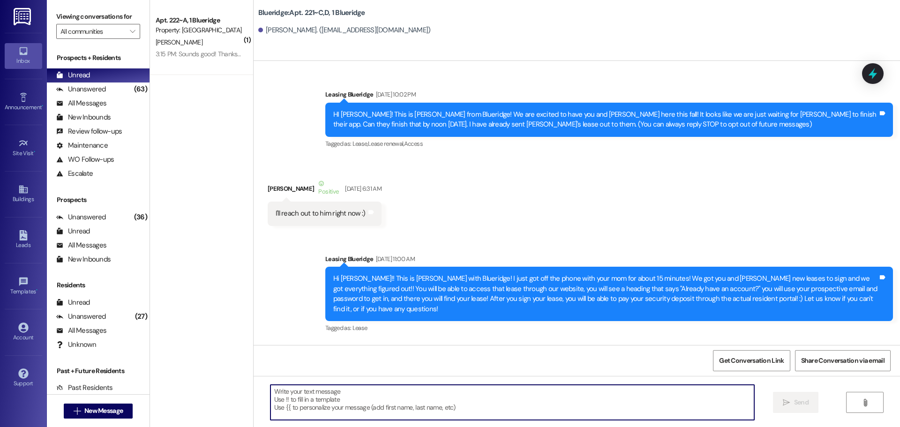
scroll to position [37192, 0]
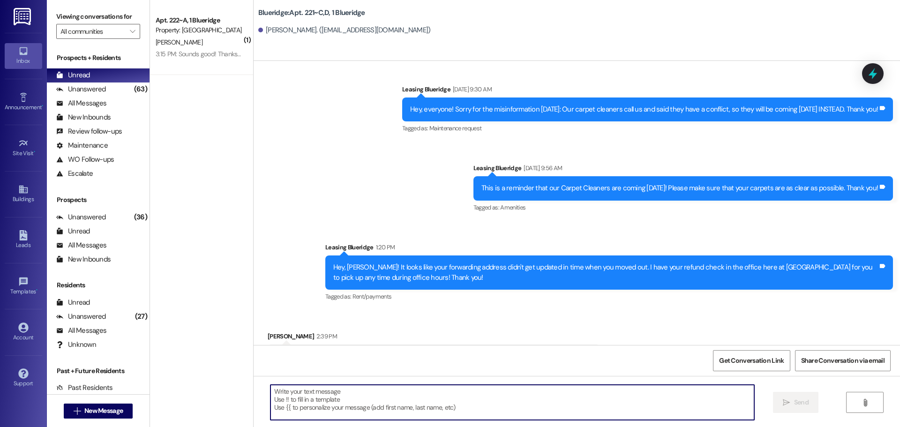
click at [461, 310] on div "Received via SMS [PERSON_NAME] 2:39 PM Thank you for letting me know! Would it …" at bounding box center [577, 349] width 647 height 79
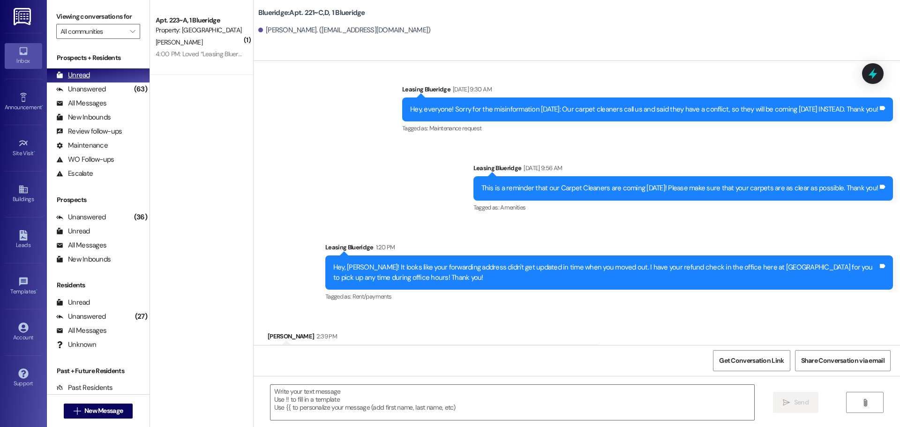
click at [84, 91] on div "Unanswered" at bounding box center [81, 89] width 50 height 10
click at [84, 76] on div "Unread" at bounding box center [73, 75] width 34 height 10
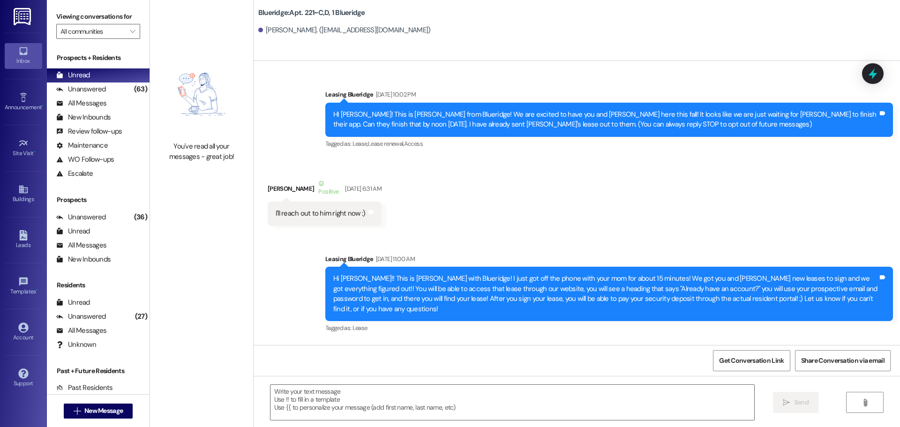
scroll to position [37126, 0]
